Goal: Navigation & Orientation: Understand site structure

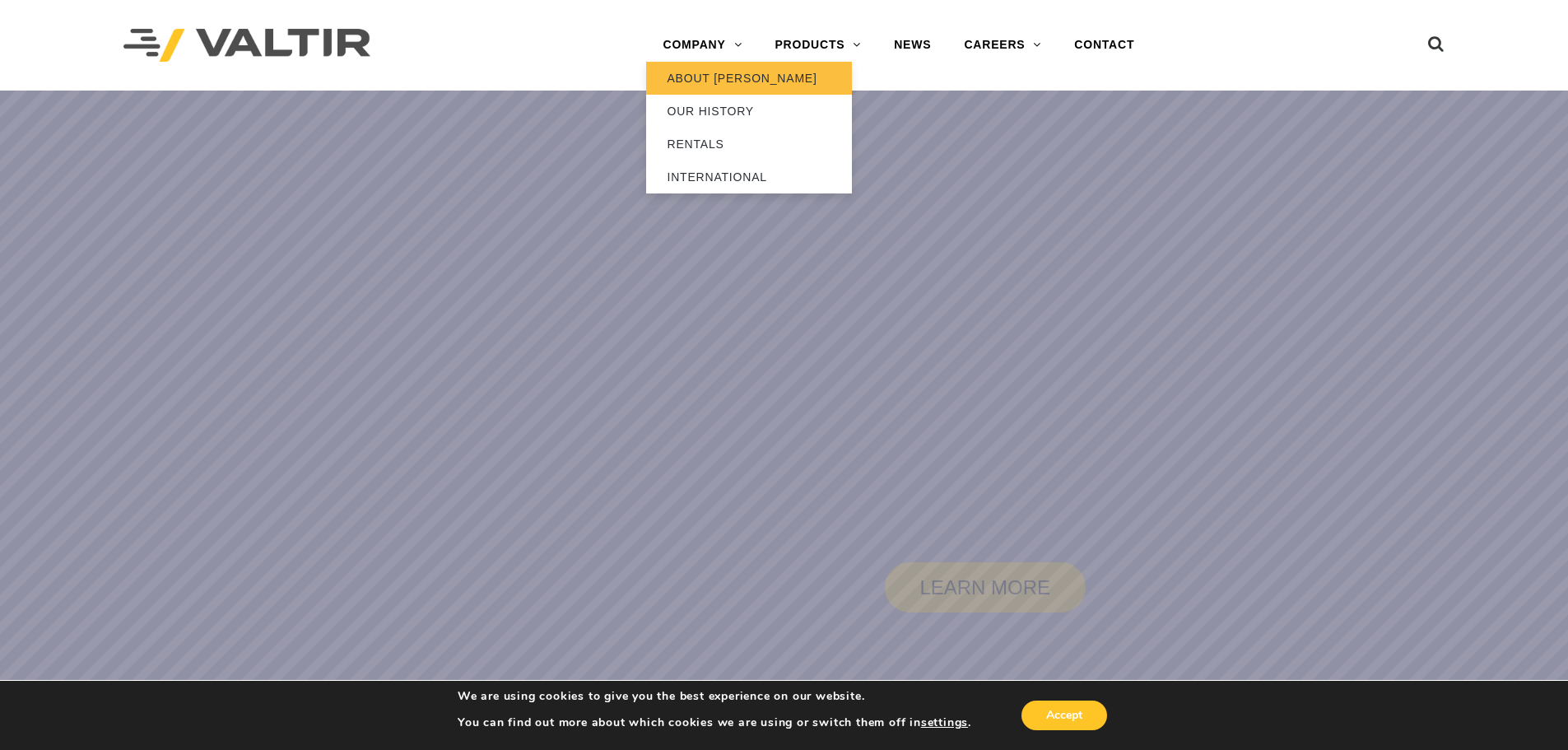
click at [689, 73] on link "ABOUT [PERSON_NAME]" at bounding box center [749, 78] width 205 height 33
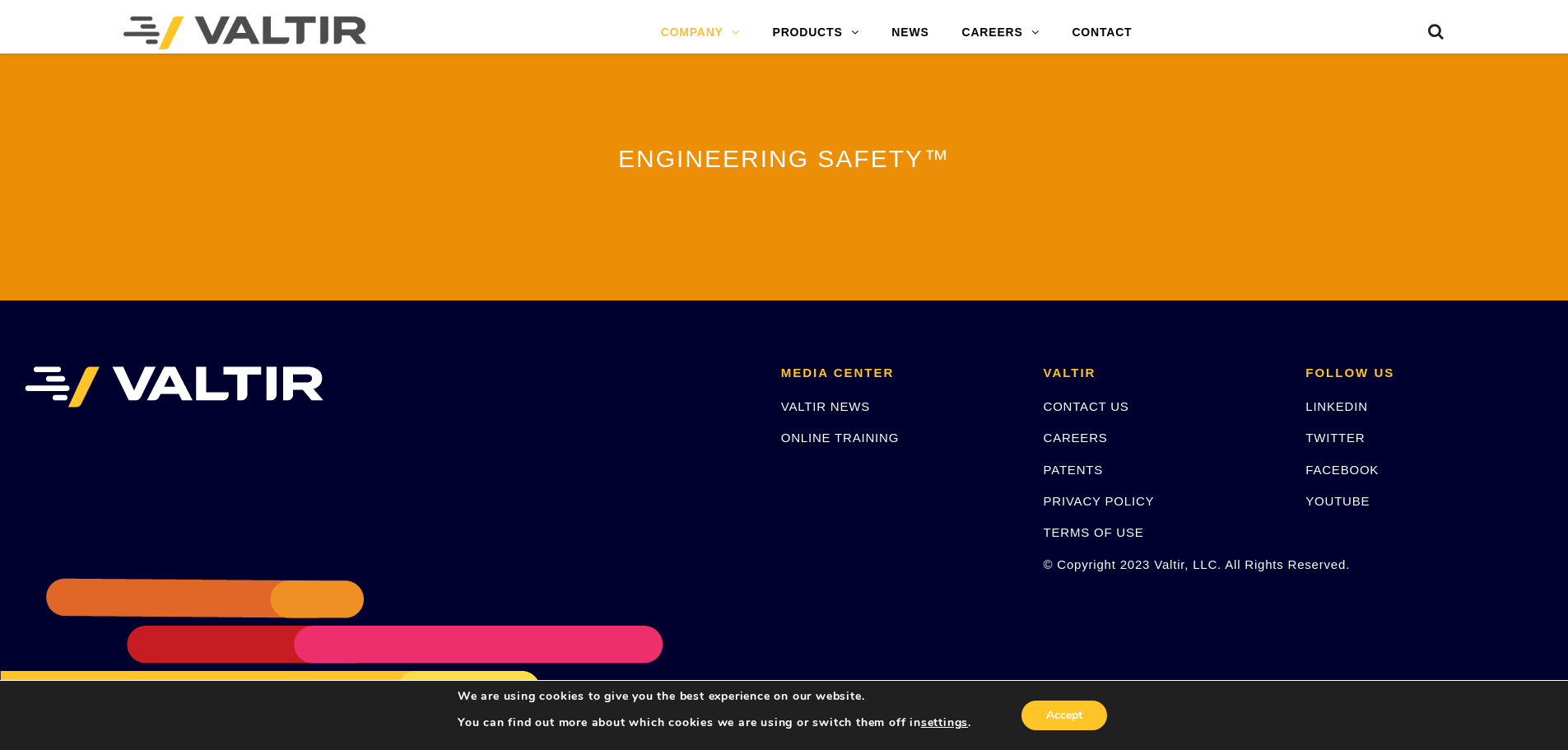
scroll to position [3647, 0]
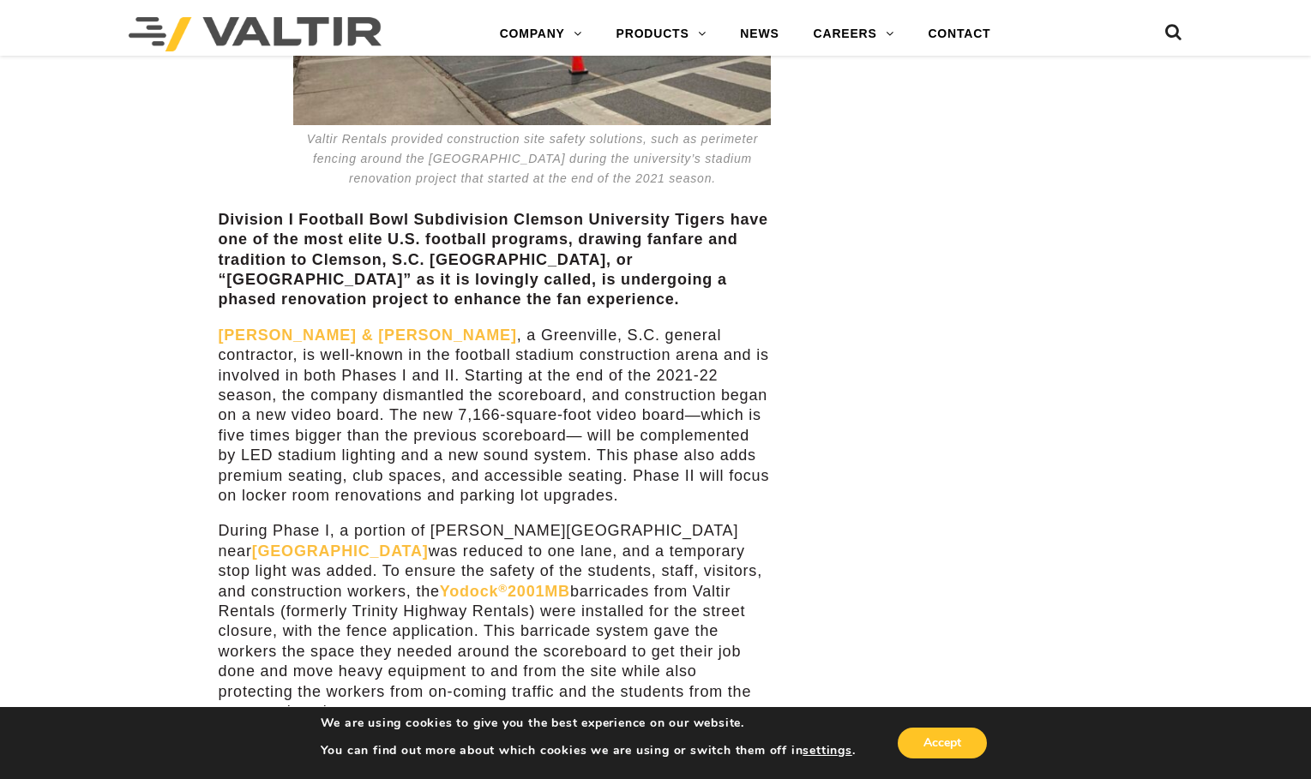
scroll to position [12262, 0]
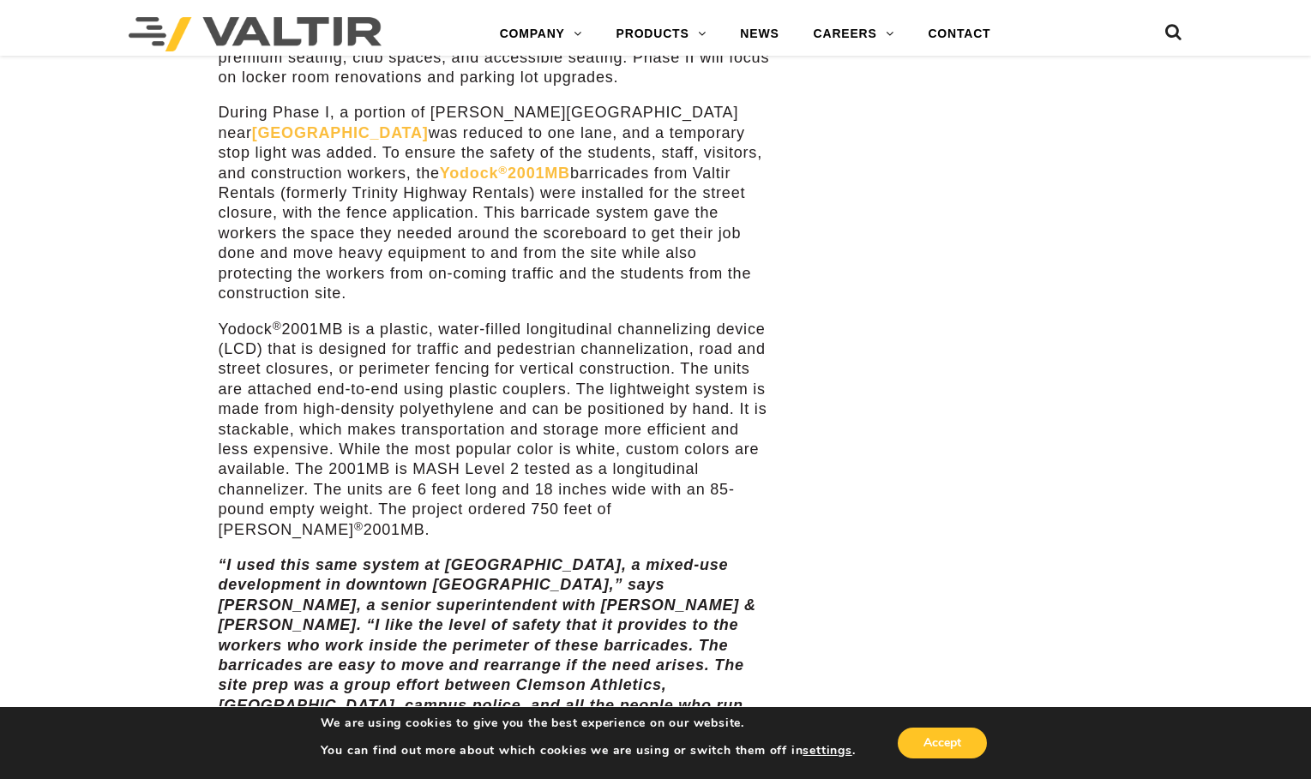
click at [292, 51] on div at bounding box center [275, 34] width 293 height 43
click at [282, 33] on img at bounding box center [255, 34] width 253 height 34
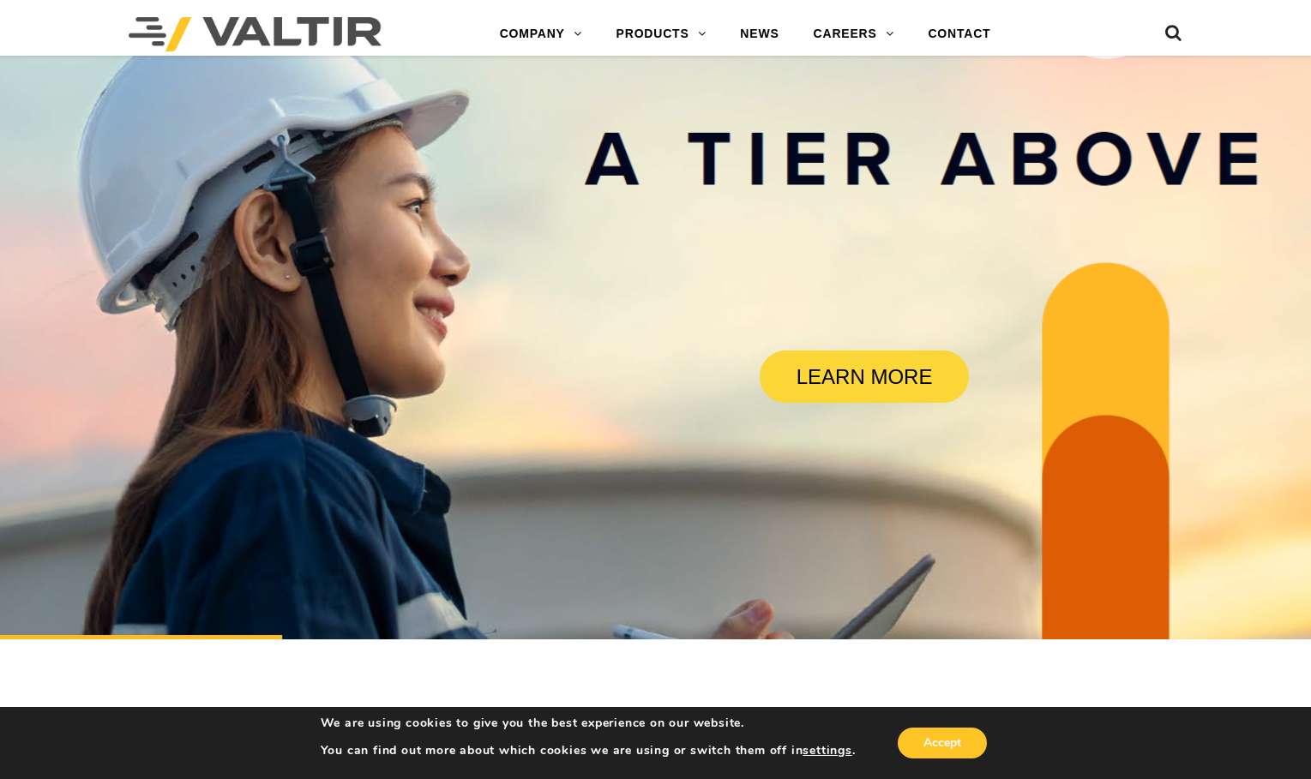
scroll to position [686, 0]
